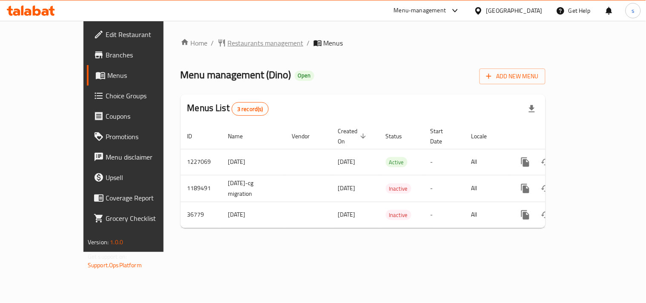
click at [228, 43] on span "Restaurants management" at bounding box center [266, 43] width 76 height 10
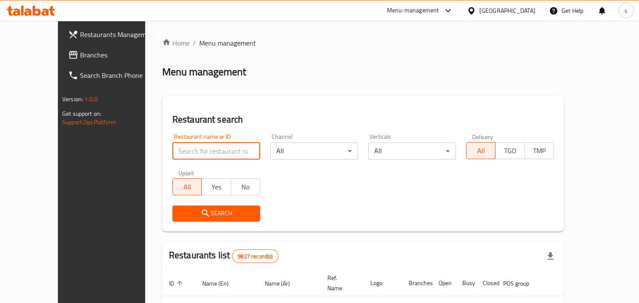
click at [187, 144] on input "search" at bounding box center [216, 151] width 88 height 17
paste input "19040"
type input "19040"
click button "Search" at bounding box center [216, 214] width 88 height 16
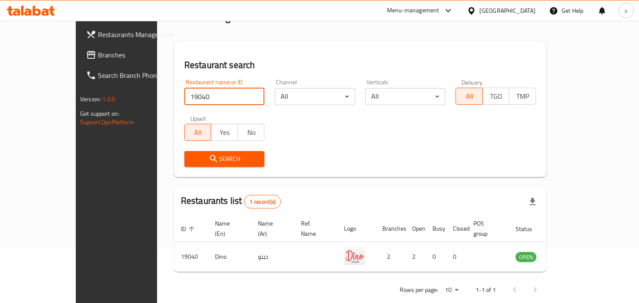
scroll to position [60, 0]
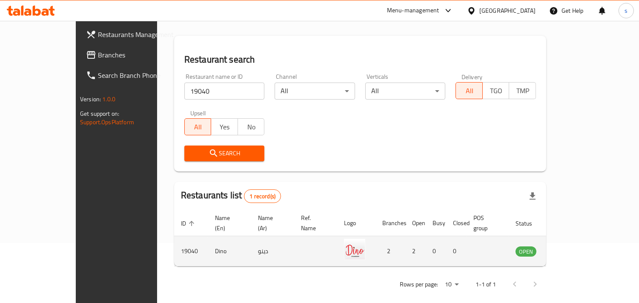
click at [355, 243] on img "enhanced table" at bounding box center [354, 249] width 21 height 21
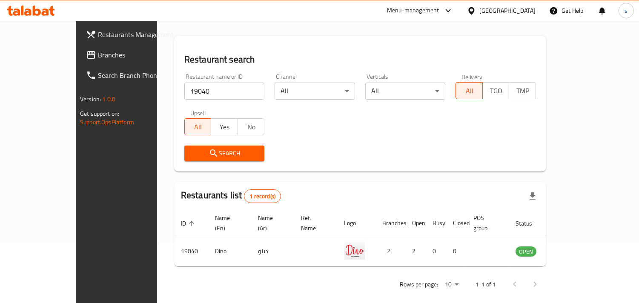
drag, startPoint x: 355, startPoint y: 243, endPoint x: 552, endPoint y: -34, distance: 340.2
click at [552, 0] on html "​ Menu-management [GEOGRAPHIC_DATA] Get Help s Restaurants Management Branches …" at bounding box center [319, 91] width 639 height 303
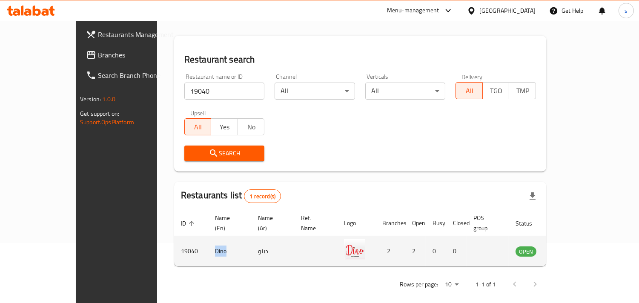
drag, startPoint x: 162, startPoint y: 241, endPoint x: 185, endPoint y: 241, distance: 22.6
click at [208, 241] on td "Dino" at bounding box center [229, 251] width 43 height 30
